Goal: Task Accomplishment & Management: Complete application form

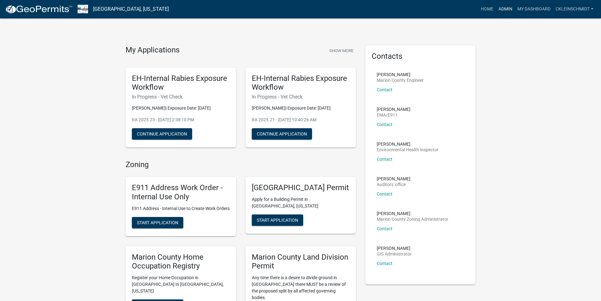
click at [508, 6] on link "Admin" at bounding box center [505, 9] width 19 height 12
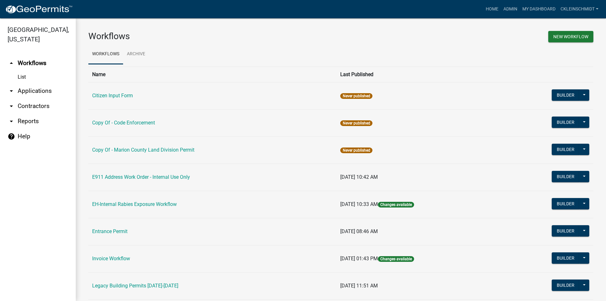
click at [26, 83] on link "arrow_drop_down Applications" at bounding box center [38, 90] width 76 height 15
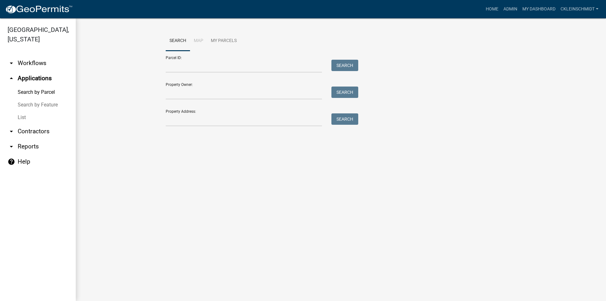
click at [26, 111] on link "List" at bounding box center [38, 117] width 76 height 13
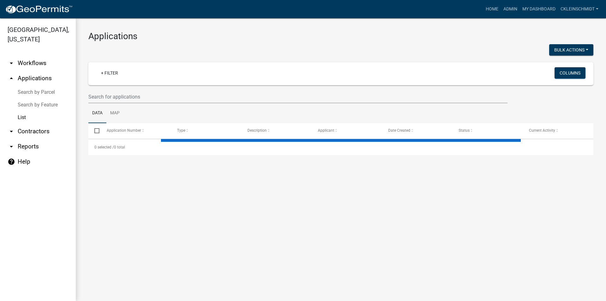
click at [191, 86] on wm-filter-builder "+ Filter Columns" at bounding box center [340, 82] width 505 height 41
click at [192, 93] on input "text" at bounding box center [297, 96] width 419 height 13
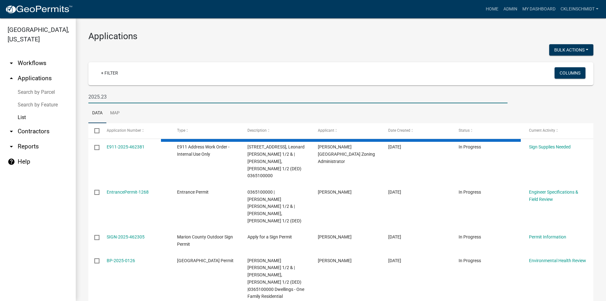
type input "2025.23"
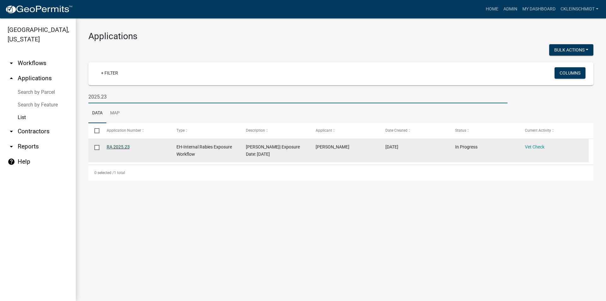
click at [122, 147] on link "RA 2025.23" at bounding box center [118, 146] width 23 height 5
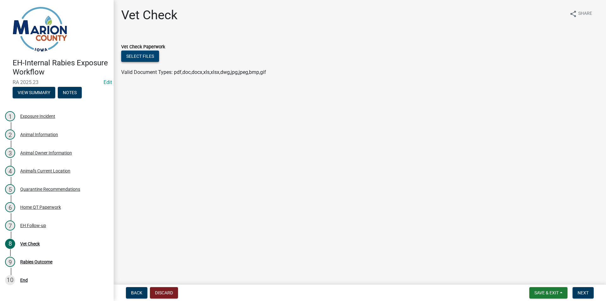
click at [138, 59] on button "Select files" at bounding box center [140, 55] width 38 height 11
click at [139, 58] on button "Select files" at bounding box center [140, 55] width 38 height 11
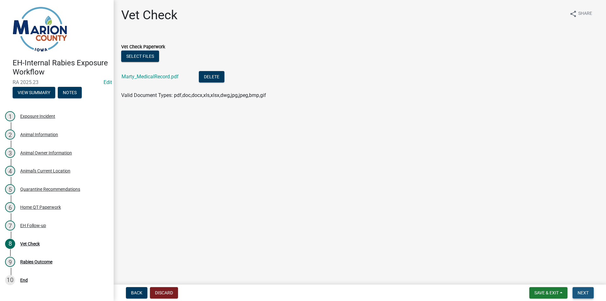
click at [590, 295] on button "Next" at bounding box center [582, 292] width 21 height 11
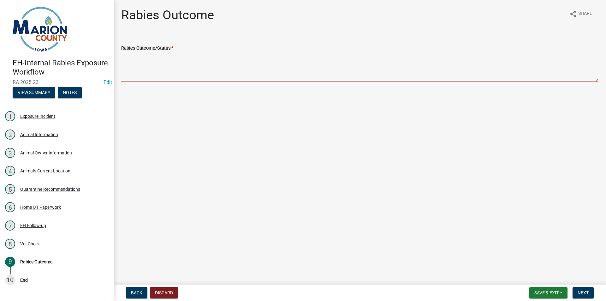
click at [160, 76] on textarea "Rabies Outcome/Status: *" at bounding box center [359, 67] width 477 height 30
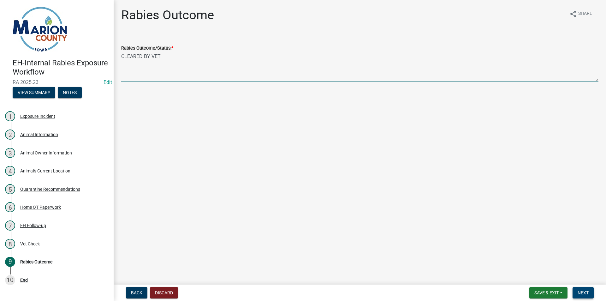
type textarea "CLEARED BY VET"
click at [579, 291] on span "Next" at bounding box center [582, 292] width 11 height 5
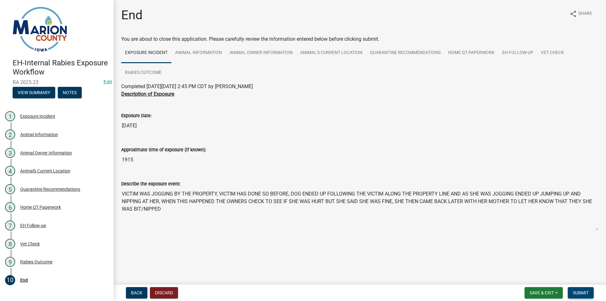
click at [578, 292] on span "Submit" at bounding box center [580, 292] width 16 height 5
